Goal: Task Accomplishment & Management: Manage account settings

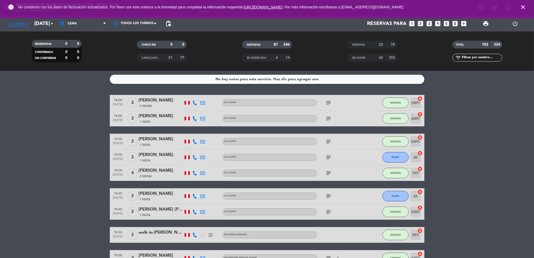
click at [523, 7] on icon "close" at bounding box center [523, 7] width 6 height 6
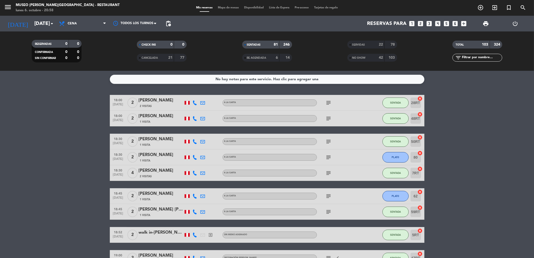
click at [153, 58] on span "CANCELADA" at bounding box center [150, 58] width 16 height 3
click at [364, 46] on span "SERVIDAS" at bounding box center [358, 45] width 13 height 3
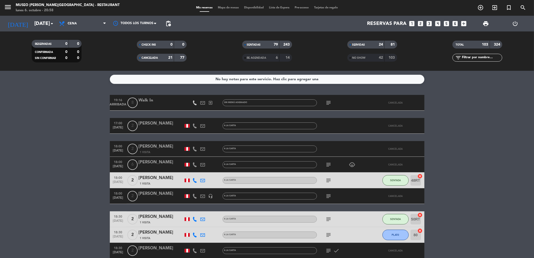
click at [373, 58] on div "42" at bounding box center [378, 58] width 10 height 6
click at [488, 23] on span "print" at bounding box center [486, 23] width 6 height 6
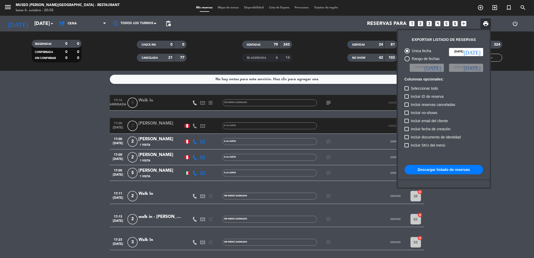
click at [90, 21] on div at bounding box center [267, 129] width 534 height 258
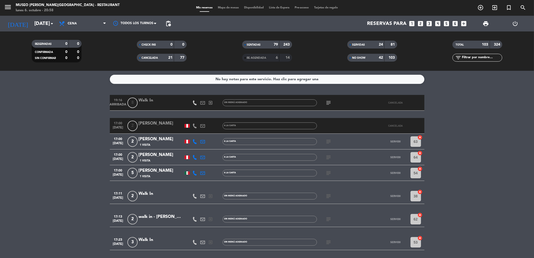
click at [90, 21] on span "Cena" at bounding box center [82, 24] width 52 height 12
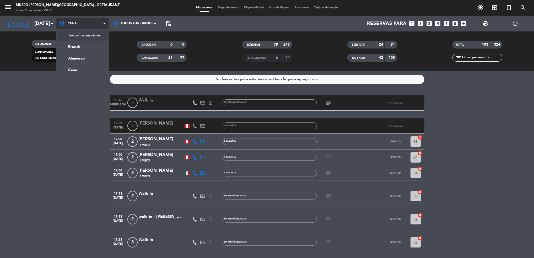
click at [92, 34] on div "menu [GEOGRAPHIC_DATA][PERSON_NAME] - Restaurant [DATE] 6. octubre - 20:58 Mis …" at bounding box center [267, 35] width 534 height 71
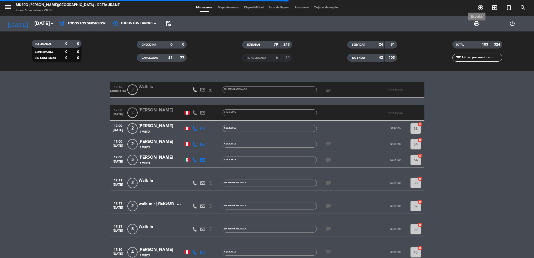
click at [476, 22] on span "print" at bounding box center [477, 23] width 6 height 6
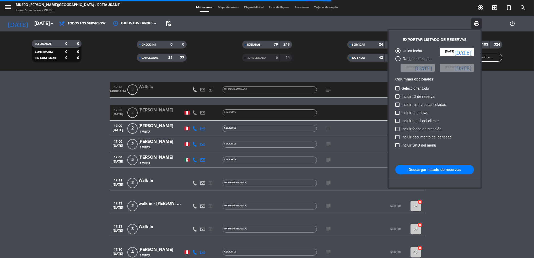
click at [398, 106] on div at bounding box center [398, 105] width 4 height 4
click at [398, 107] on input "Incluir reservas canceladas" at bounding box center [398, 107] width 0 height 0
checkbox input "true"
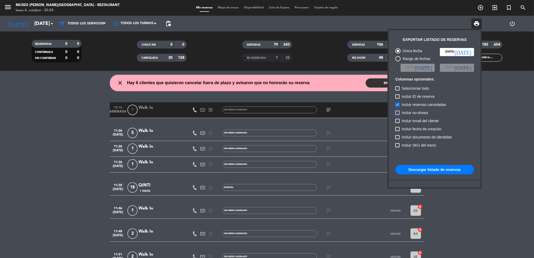
click at [401, 112] on label "Incluir no-shows" at bounding box center [412, 113] width 33 height 6
click at [398, 115] on input "Incluir no-shows" at bounding box center [398, 115] width 0 height 0
checkbox input "true"
click at [429, 168] on button "Descargar listado de reservas" at bounding box center [435, 169] width 79 height 9
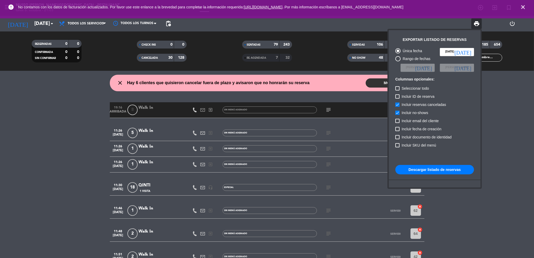
click at [224, 55] on div at bounding box center [267, 129] width 534 height 258
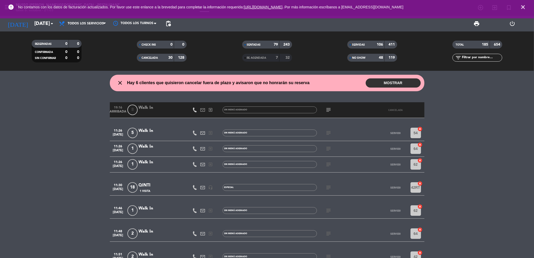
click at [475, 58] on input "text" at bounding box center [482, 58] width 41 height 6
click at [480, 57] on input "text" at bounding box center [482, 58] width 41 height 6
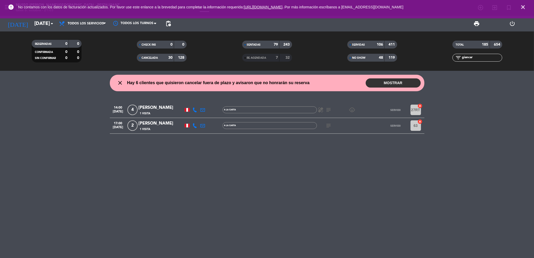
click at [145, 108] on div "[PERSON_NAME]" at bounding box center [161, 107] width 45 height 7
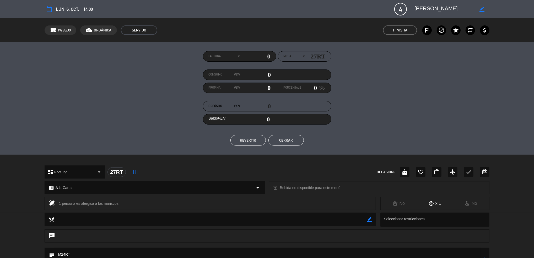
click at [500, 206] on div "healing 1 persona es alérgica a los mariscos No x 1 No" at bounding box center [267, 205] width 534 height 16
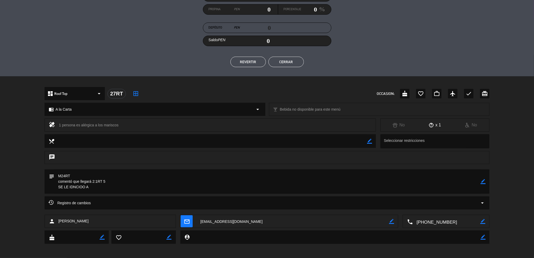
scroll to position [80, 0]
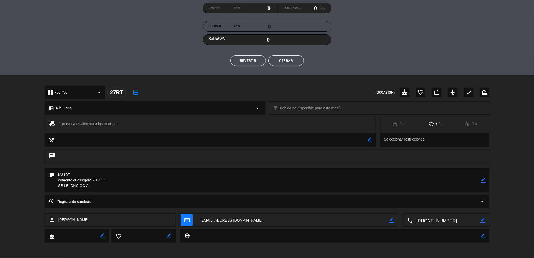
click at [500, 206] on div "Registro de cambios arrow_drop_down" at bounding box center [267, 204] width 534 height 18
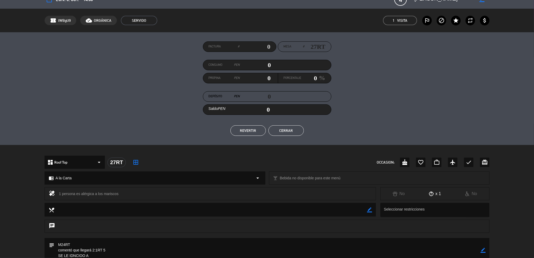
scroll to position [0, 0]
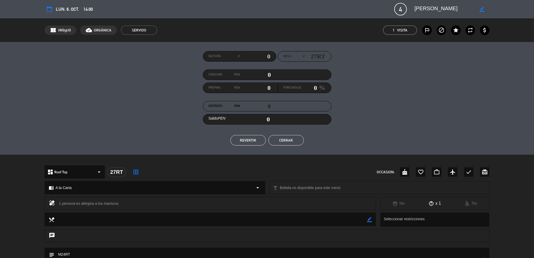
click at [282, 139] on button "Cerrar" at bounding box center [286, 140] width 35 height 10
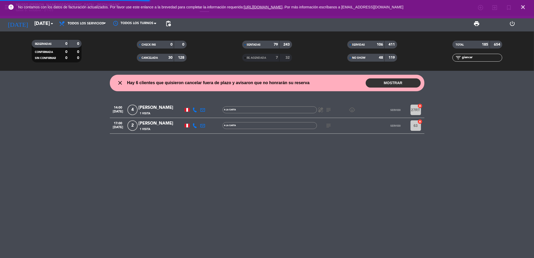
click at [483, 61] on div "filter_list giancar" at bounding box center [478, 58] width 50 height 8
click at [482, 58] on input "giancar" at bounding box center [482, 58] width 41 height 6
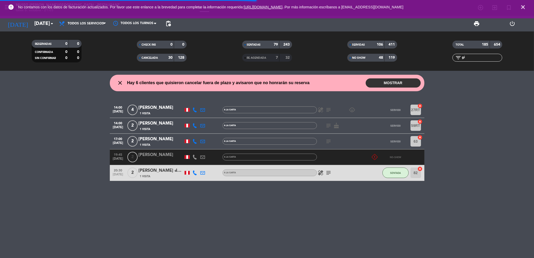
type input "g"
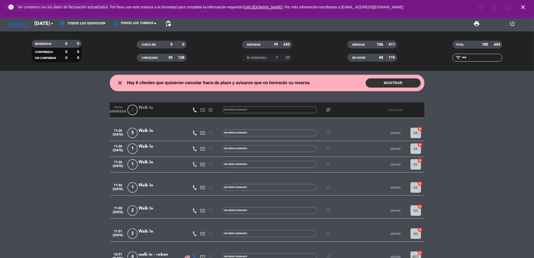
type input "w"
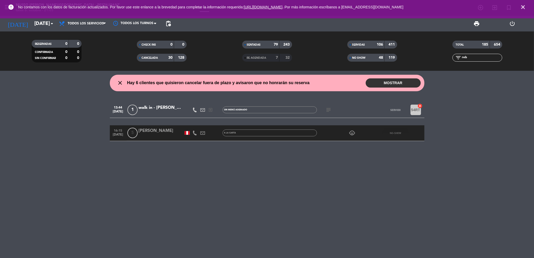
type input "reb"
click at [524, 4] on icon "close" at bounding box center [523, 7] width 6 height 6
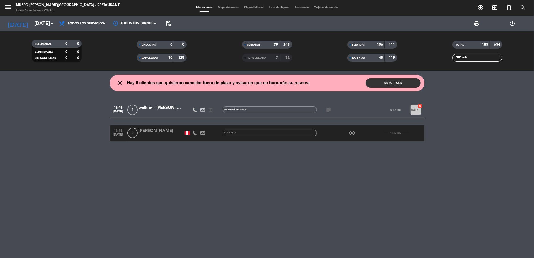
drag, startPoint x: 477, startPoint y: 59, endPoint x: 411, endPoint y: 69, distance: 66.9
click at [411, 69] on div "RESERVADAS 0 0 CONFIRMADA 0 0 SIN CONFIRMAR 0 0 CHECK INS 0 0 CANCELADA 30 128 …" at bounding box center [267, 50] width 534 height 39
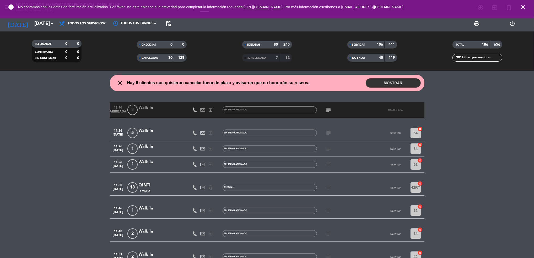
click at [525, 4] on icon "close" at bounding box center [523, 7] width 6 height 6
